Goal: Transaction & Acquisition: Purchase product/service

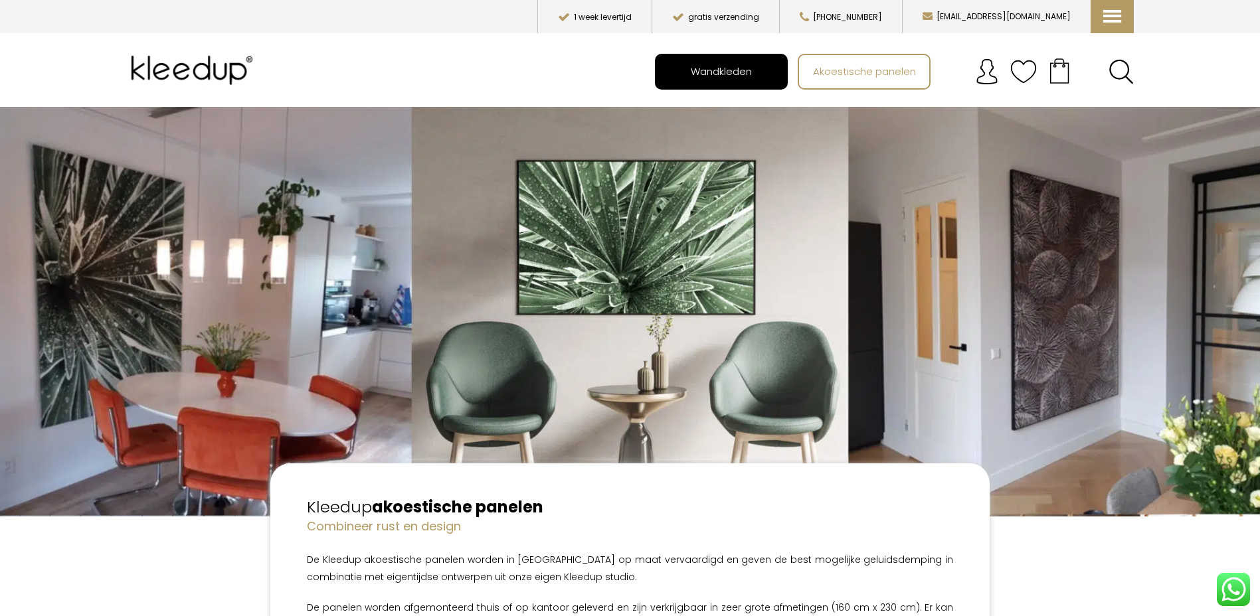
click at [724, 79] on span "Wandkleden" at bounding box center [721, 70] width 76 height 25
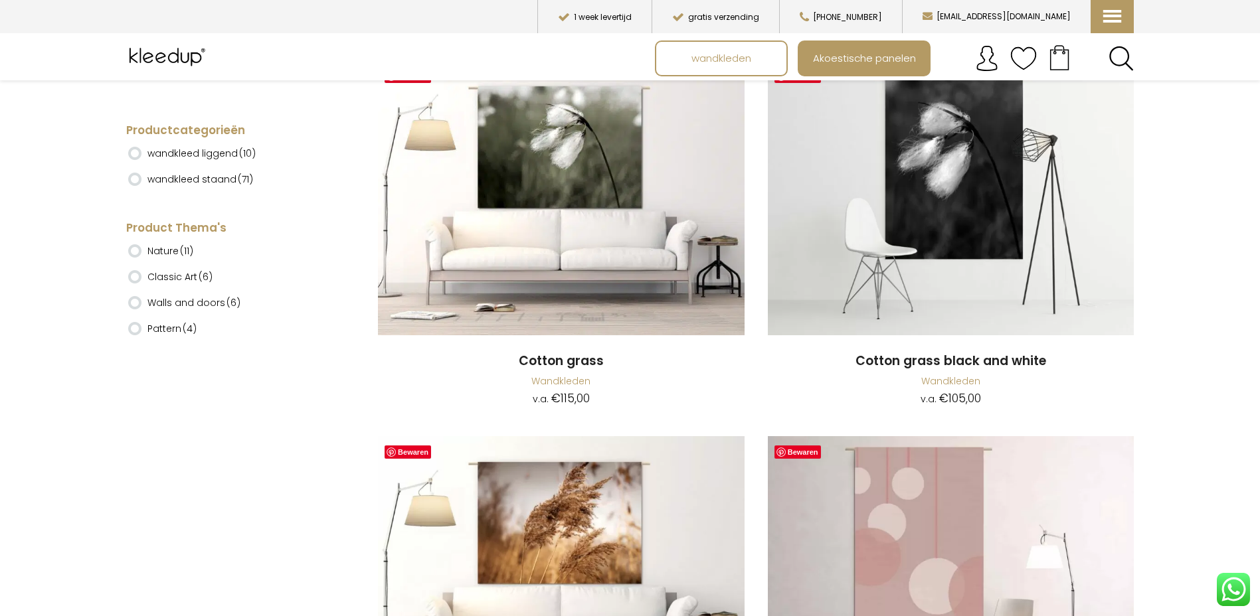
scroll to position [6553, 0]
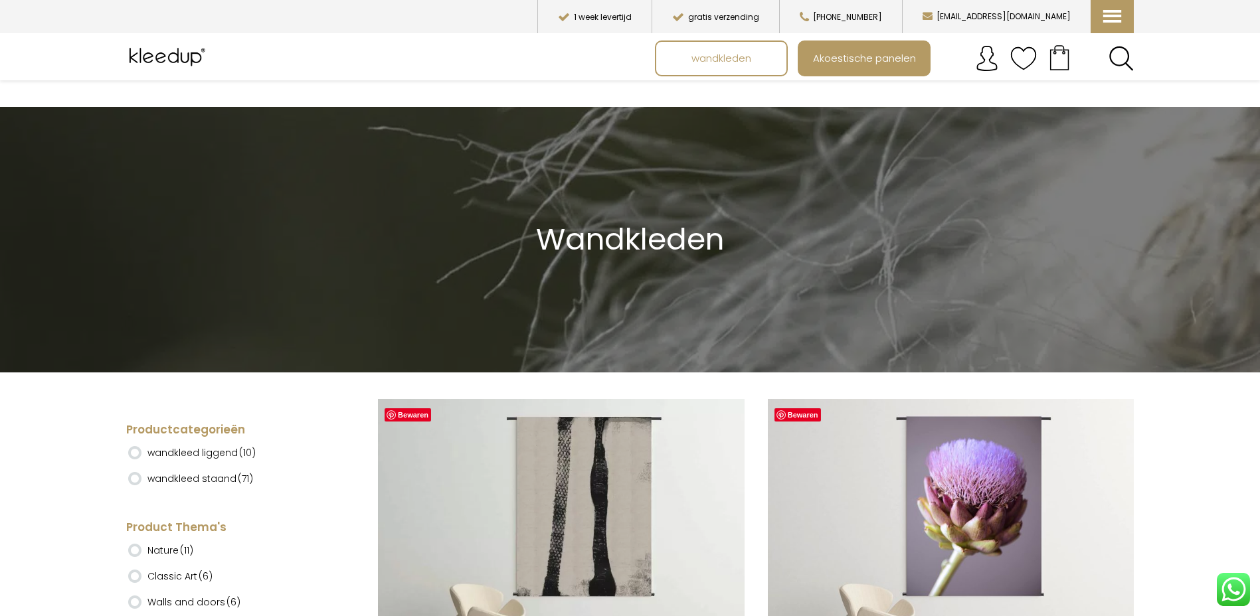
scroll to position [177, 0]
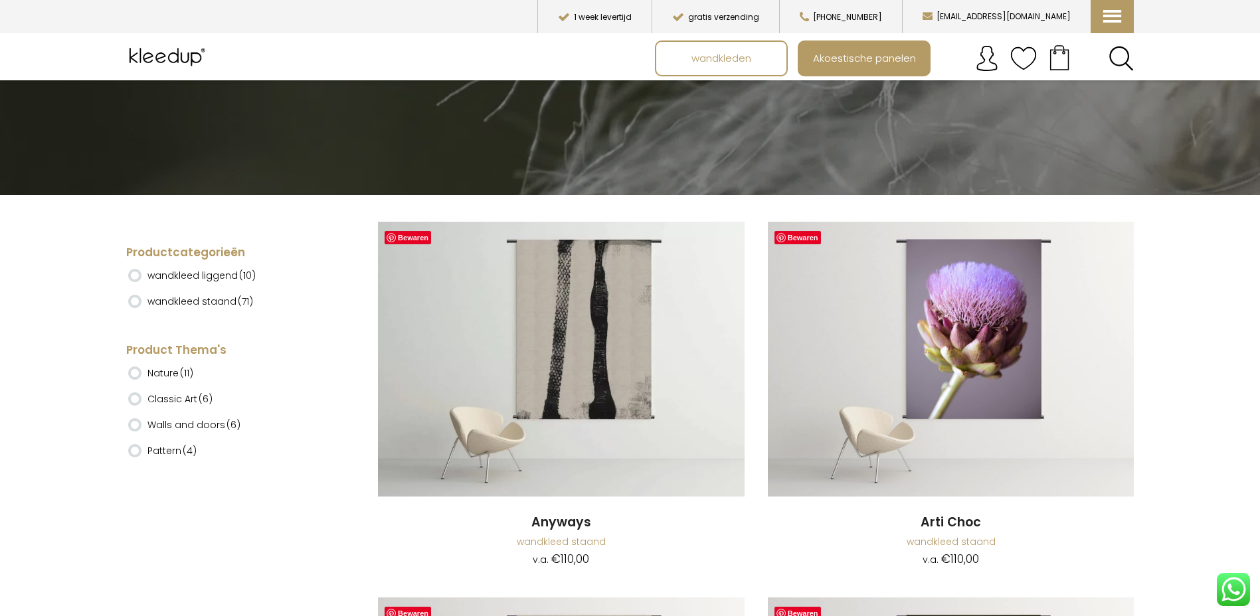
click at [175, 378] on label "Nature (11)" at bounding box center [170, 373] width 46 height 23
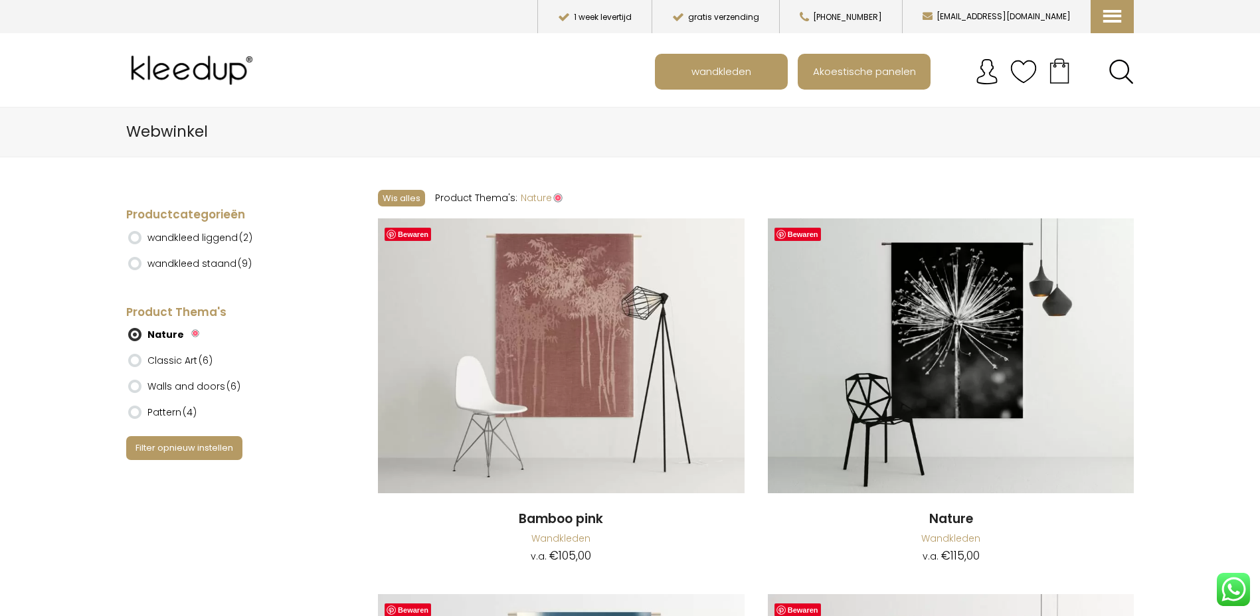
click at [181, 450] on button "Filter opnieuw instellen" at bounding box center [184, 447] width 116 height 23
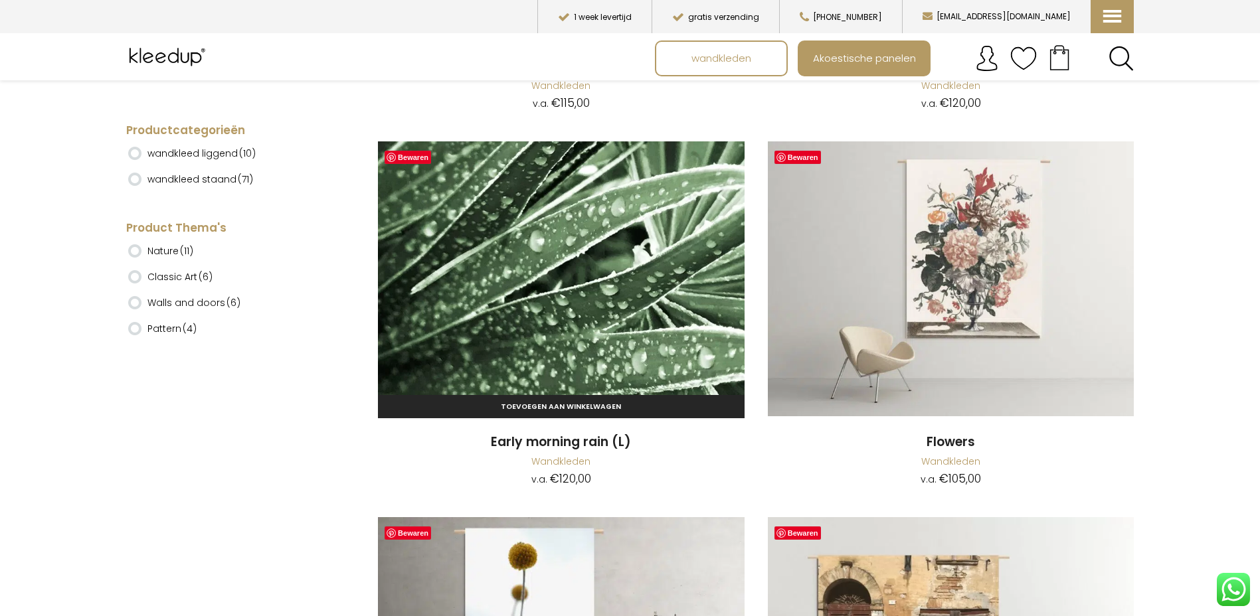
scroll to position [13814, 0]
